Goal: Task Accomplishment & Management: Manage account settings

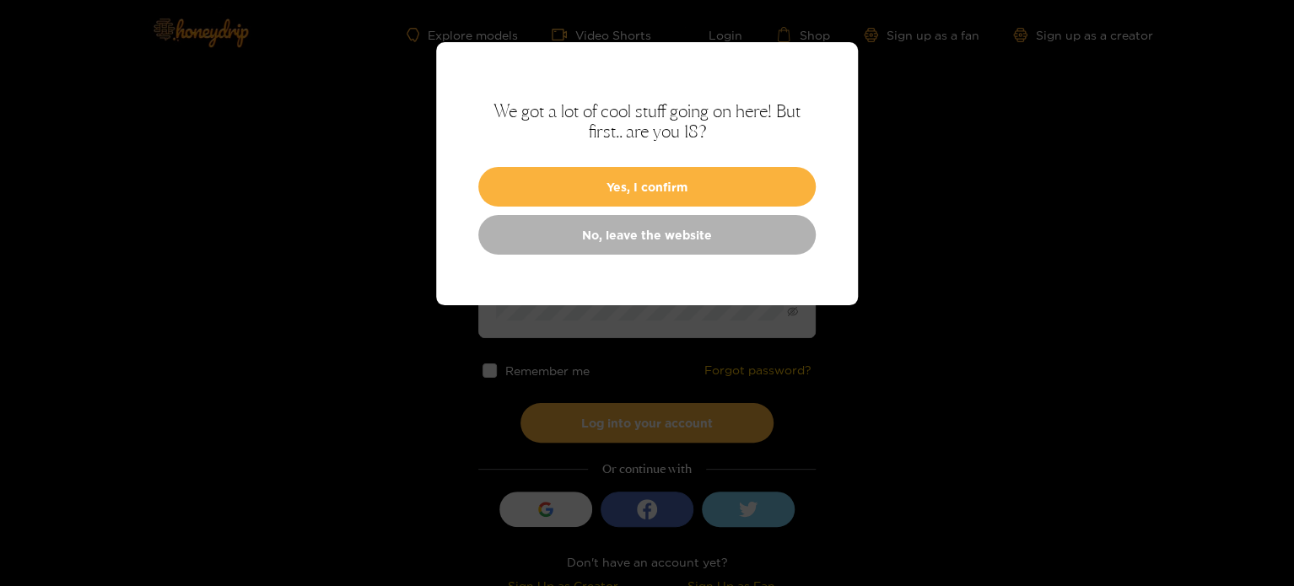
click at [593, 161] on div "We got a lot of cool stuff going on here! But first.. are you 18? Yes, I confir…" at bounding box center [647, 173] width 422 height 263
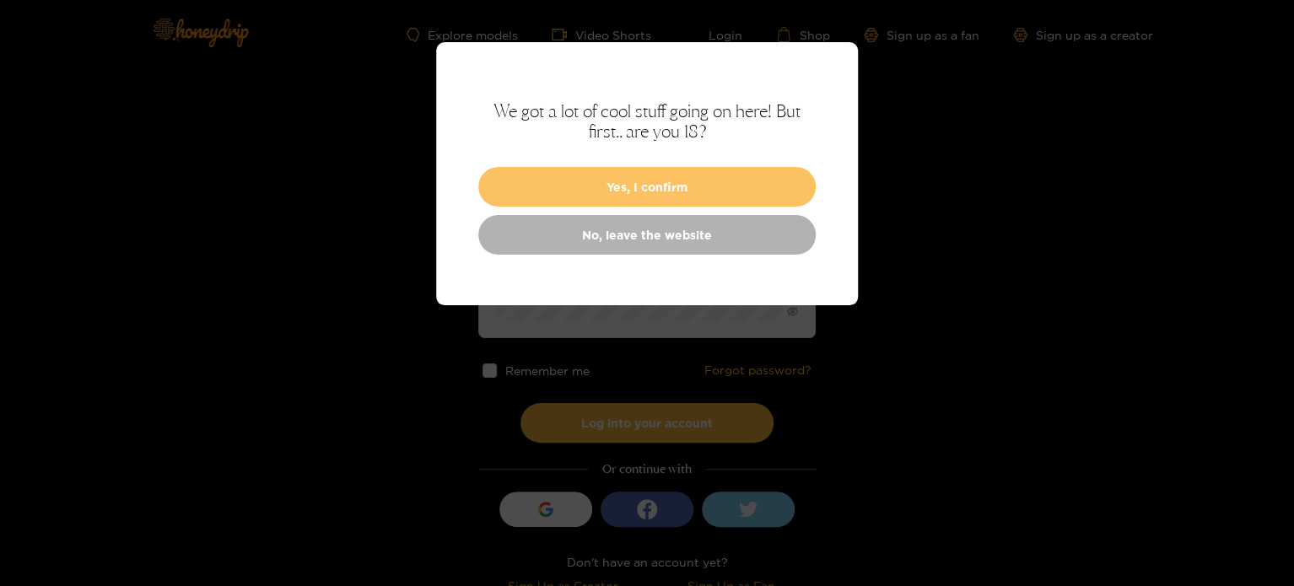
click at [613, 178] on button "Yes, I confirm" at bounding box center [647, 187] width 338 height 40
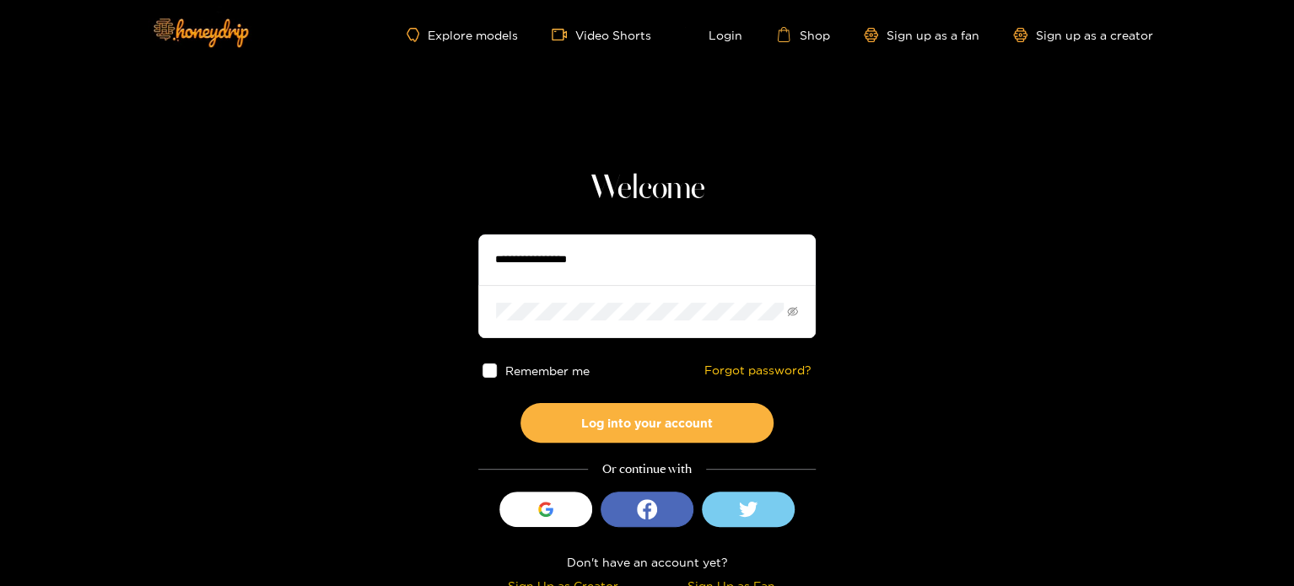
click at [574, 283] on input "text" at bounding box center [647, 260] width 338 height 51
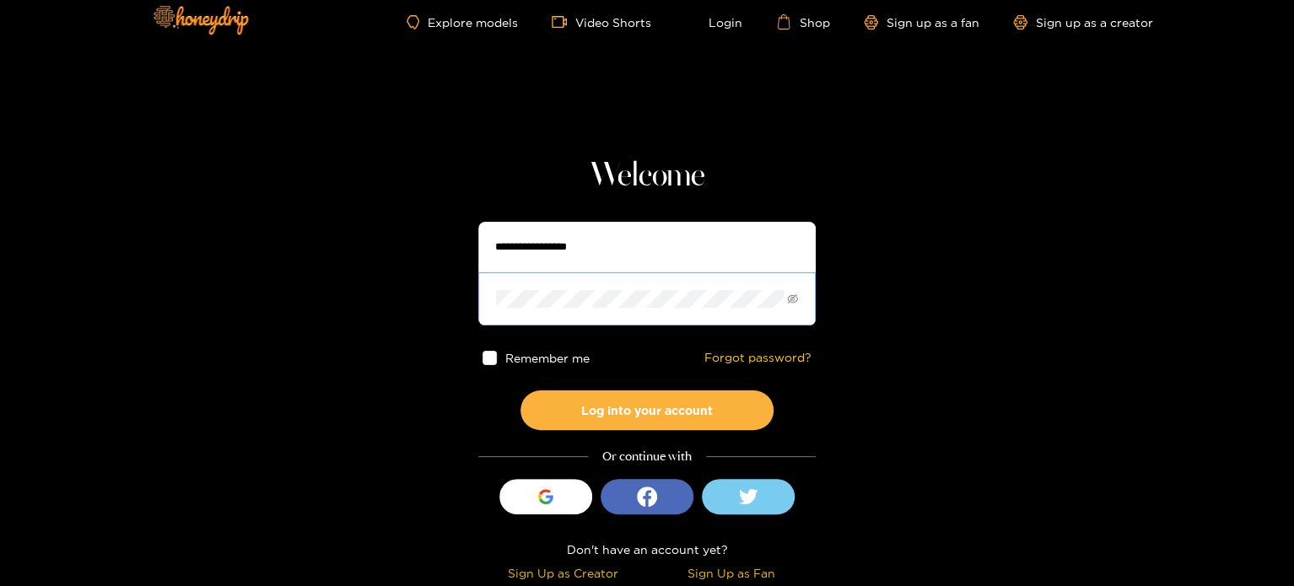
click at [621, 316] on span at bounding box center [647, 299] width 338 height 52
click at [589, 243] on input "text" at bounding box center [647, 247] width 338 height 51
drag, startPoint x: 601, startPoint y: 214, endPoint x: 598, endPoint y: 246, distance: 31.3
click at [598, 246] on div "Welcome Remember me Forgot password? Log into your account Or continue with Sig…" at bounding box center [647, 371] width 338 height 431
click at [598, 246] on input "text" at bounding box center [647, 247] width 338 height 51
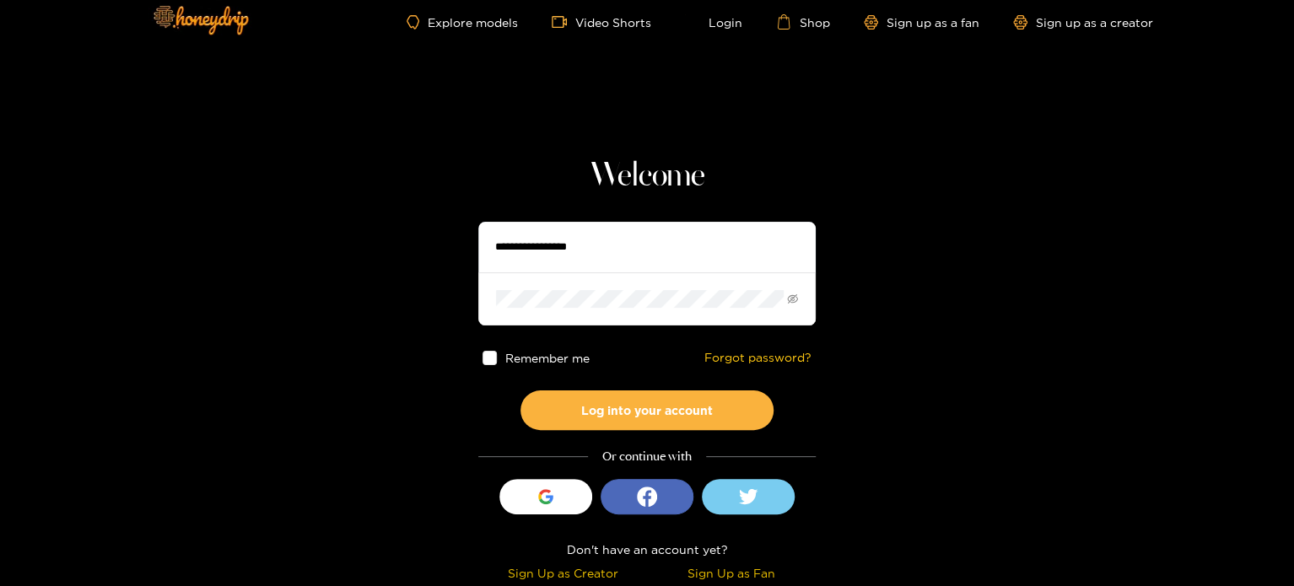
paste input "**********"
type input "**********"
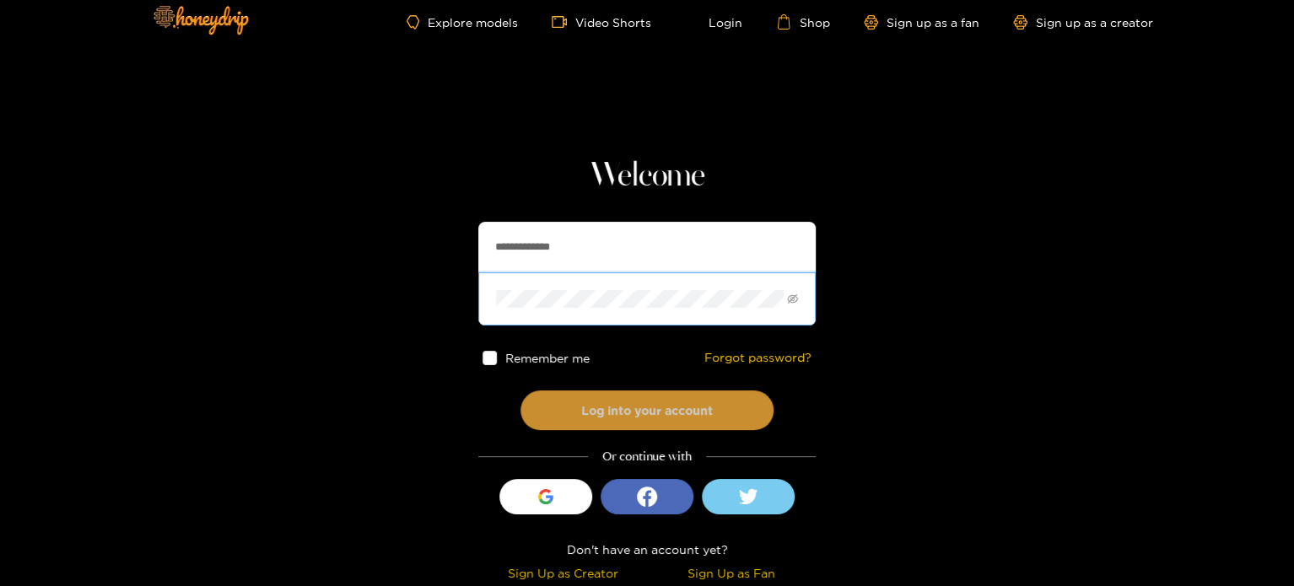
click at [584, 411] on button "Log into your account" at bounding box center [647, 411] width 253 height 40
